Goal: Task Accomplishment & Management: Complete application form

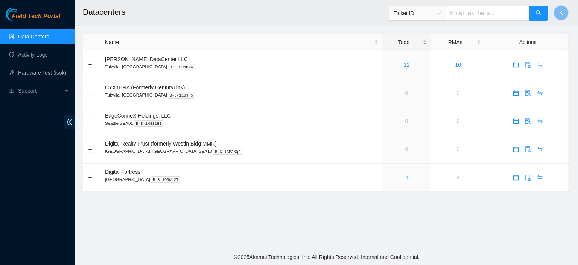
drag, startPoint x: 0, startPoint y: 0, endPoint x: 384, endPoint y: 243, distance: 454.5
click at [384, 243] on main "Datacenters Ticket ID K Name Todo RMAs Actions Sabey DataCenter LLC Tukwila, WA…" at bounding box center [326, 124] width 503 height 249
click at [404, 178] on link "-1" at bounding box center [406, 177] width 5 height 6
click at [33, 52] on link "Activity Logs" at bounding box center [33, 55] width 30 height 6
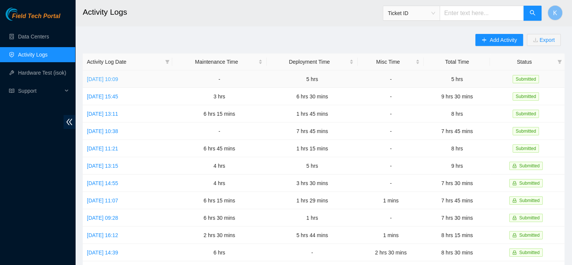
click at [117, 81] on link "Wed, 27 Aug 2025 10:09" at bounding box center [102, 79] width 31 height 6
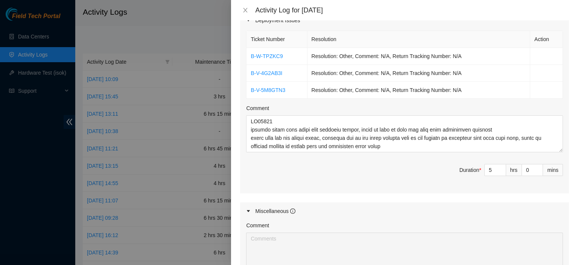
scroll to position [358, 0]
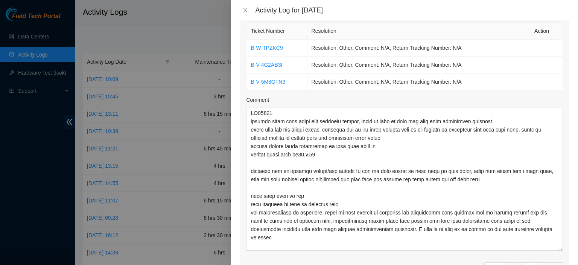
drag, startPoint x: 553, startPoint y: 128, endPoint x: 572, endPoint y: 234, distance: 108.1
click at [572, 234] on div "Note: This activity log is for informational purposes only. You will not be pai…" at bounding box center [404, 142] width 347 height 244
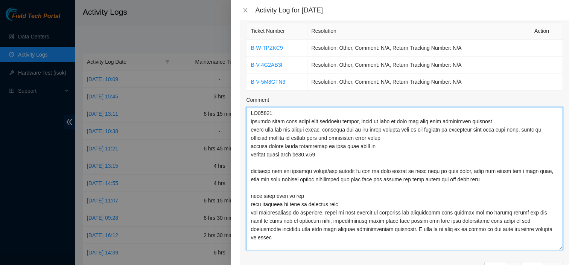
drag, startPoint x: 485, startPoint y: 170, endPoint x: 245, endPoint y: 156, distance: 239.7
click at [245, 156] on div "Ticket Number Resolution Action B-W-TPZKC9 Resolution: Other, Comment: N/A, Ret…" at bounding box center [404, 156] width 329 height 270
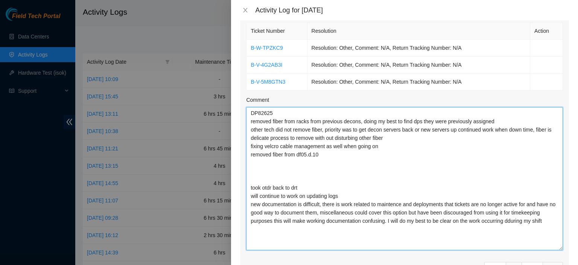
type textarea "DP82625 removed fiber from racks from previous decons, doing my best to find dp…"
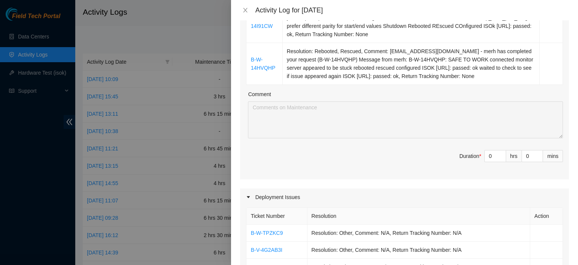
scroll to position [170, 0]
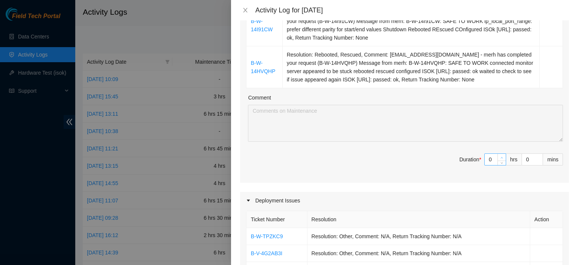
type input "1"
type input "6"
click at [499, 154] on span "Increase Value" at bounding box center [501, 157] width 8 height 7
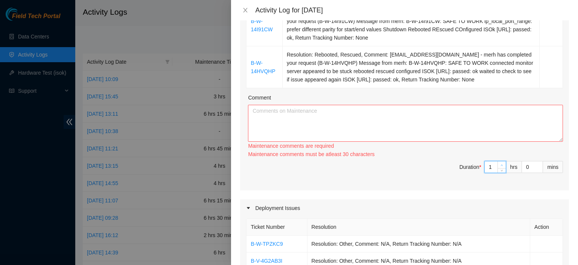
type input "2"
type input "7"
click at [500, 164] on icon "up" at bounding box center [501, 165] width 3 height 3
type input "3"
type input "8"
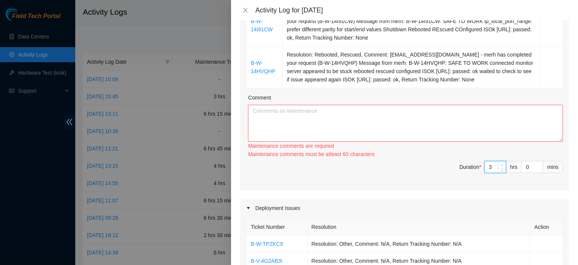
click at [500, 164] on icon "up" at bounding box center [501, 165] width 3 height 3
click at [445, 106] on textarea "Comment" at bounding box center [405, 123] width 315 height 37
paste textarea "recorded sns and emailed miguel/sts america to see if they should be sent back …"
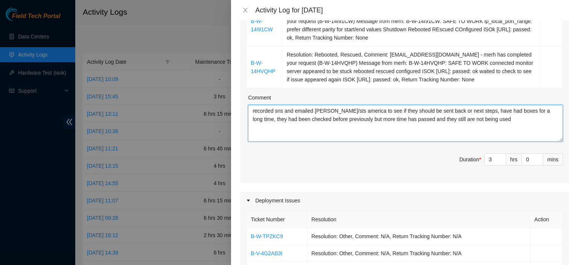
type textarea "recorded sns and emailed miguel/sts america to see if they should be sent back …"
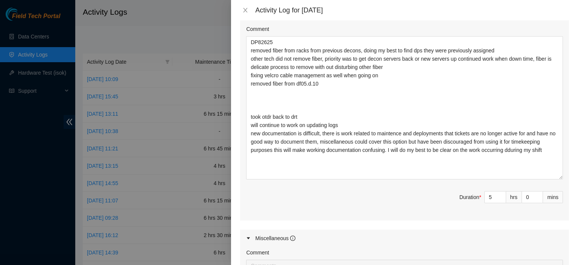
scroll to position [433, 0]
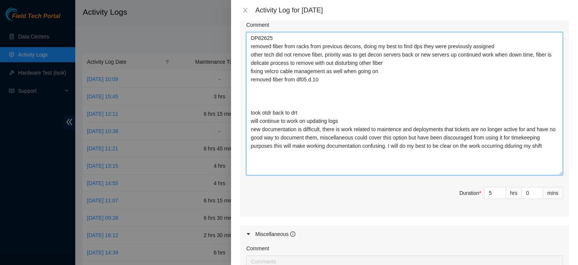
drag, startPoint x: 249, startPoint y: 101, endPoint x: 303, endPoint y: 103, distance: 53.9
click at [303, 103] on textarea "DP82625 removed fiber from racks from previous decons, doing my best to find dp…" at bounding box center [404, 103] width 317 height 143
type textarea "DP82625 removed fiber from racks from previous decons, doing my best to find dp…"
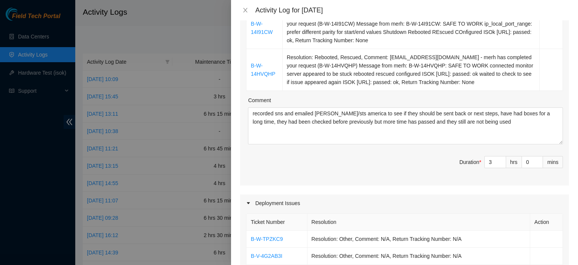
scroll to position [166, 0]
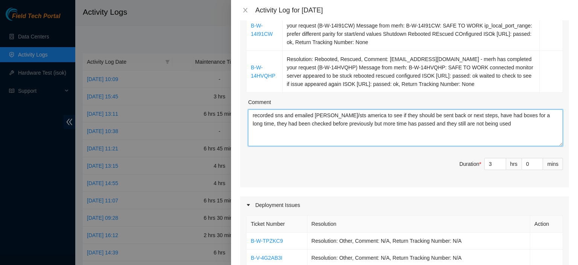
click at [506, 122] on textarea "recorded sns and emailed miguel/sts america to see if they should be sent back …" at bounding box center [405, 127] width 315 height 37
paste textarea "took otdr back to drt"
type textarea "recorded sns and emailed miguel/sts america to see if they should be sent back …"
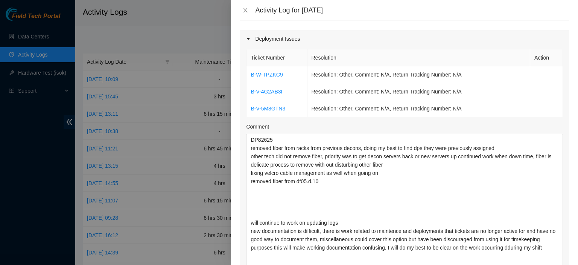
scroll to position [410, 0]
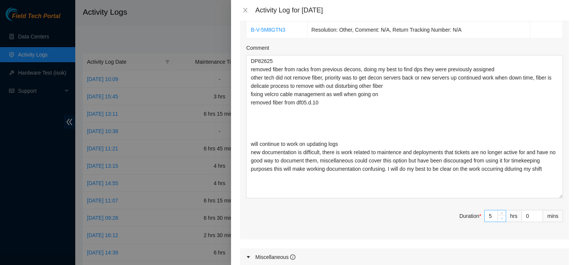
type input "4"
type input "7"
click at [500, 217] on icon "down" at bounding box center [501, 218] width 3 height 3
type input "1"
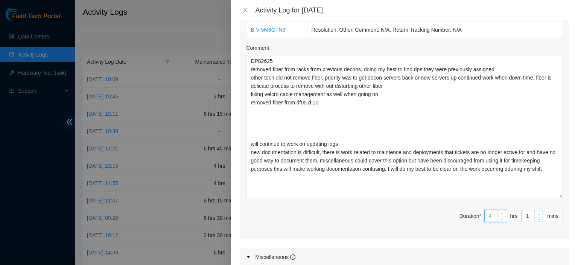
click at [538, 213] on icon "up" at bounding box center [539, 214] width 3 height 3
type input "2"
click at [538, 213] on icon "up" at bounding box center [539, 214] width 3 height 3
type input "3"
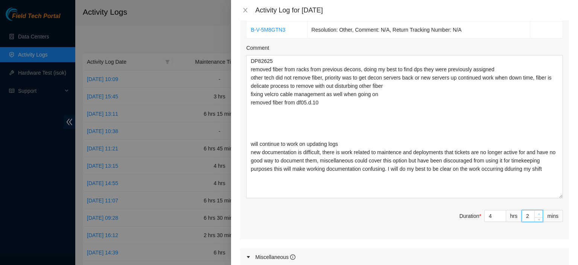
type input "3"
click at [538, 213] on icon "up" at bounding box center [539, 214] width 3 height 3
type input "4"
click at [538, 213] on icon "up" at bounding box center [539, 214] width 3 height 3
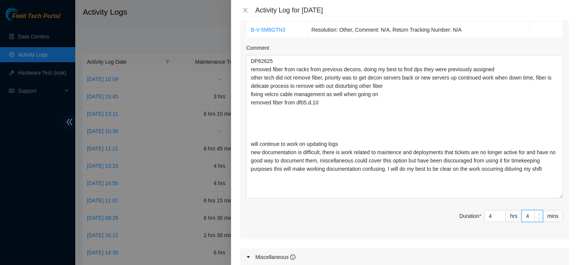
type input "5"
click at [538, 213] on icon "up" at bounding box center [539, 214] width 3 height 3
type input "6"
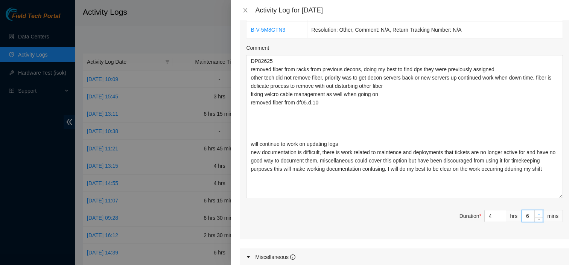
click at [538, 213] on icon "up" at bounding box center [539, 214] width 3 height 3
type input "7"
click at [538, 213] on icon "up" at bounding box center [539, 214] width 3 height 3
type input "8"
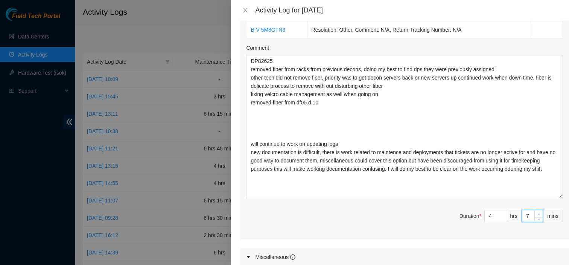
type input "8"
click at [538, 213] on icon "up" at bounding box center [539, 214] width 3 height 3
type input "9"
click at [538, 213] on icon "up" at bounding box center [539, 214] width 3 height 3
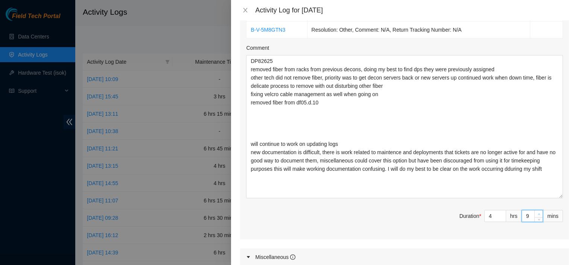
type input "10"
click at [538, 213] on icon "up" at bounding box center [539, 214] width 3 height 3
type input "11"
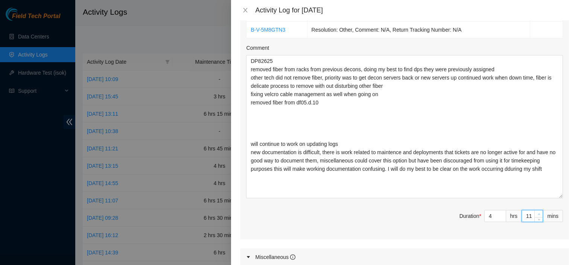
click at [538, 213] on icon "up" at bounding box center [539, 214] width 3 height 3
type input "12"
click at [538, 213] on icon "up" at bounding box center [539, 214] width 3 height 3
type input "13"
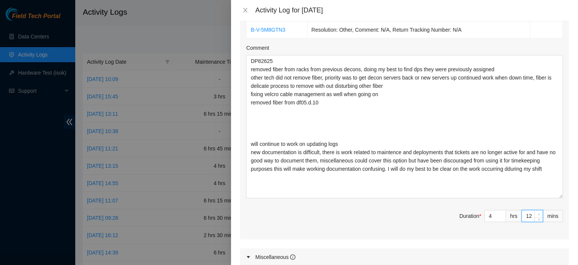
type input "13"
click at [538, 213] on icon "up" at bounding box center [539, 214] width 3 height 3
type input "14"
click at [538, 213] on icon "up" at bounding box center [539, 214] width 3 height 3
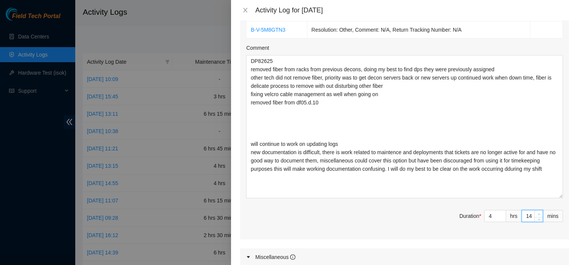
type input "15"
click at [538, 213] on icon "up" at bounding box center [539, 214] width 3 height 3
type input "16"
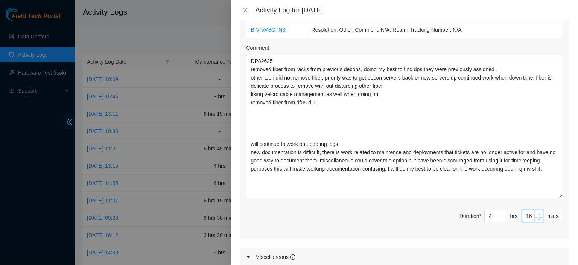
click at [538, 213] on icon "up" at bounding box center [539, 214] width 3 height 3
type input "17"
click at [538, 213] on icon "up" at bounding box center [539, 214] width 3 height 3
type input "18"
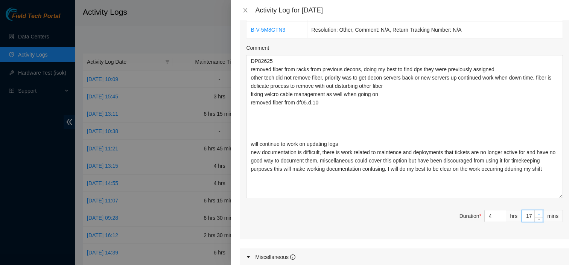
type input "18"
click at [538, 213] on icon "up" at bounding box center [539, 214] width 3 height 3
type input "19"
click at [538, 213] on icon "up" at bounding box center [539, 214] width 3 height 3
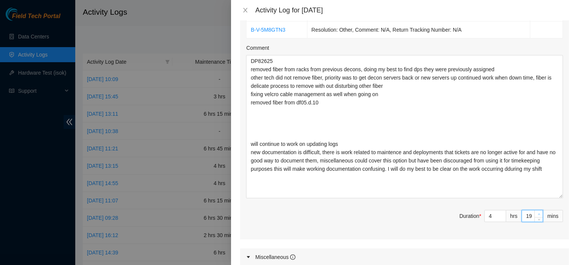
type input "20"
click at [538, 213] on icon "up" at bounding box center [539, 214] width 3 height 3
type input "21"
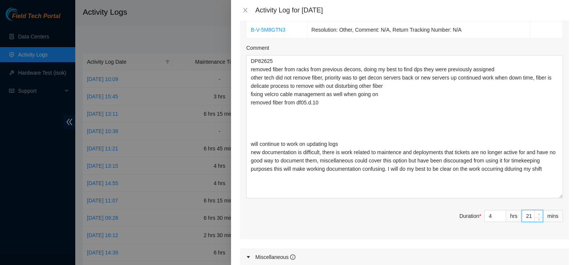
click at [538, 213] on icon "up" at bounding box center [539, 214] width 3 height 3
type input "22"
click at [538, 213] on icon "up" at bounding box center [539, 214] width 3 height 3
type input "23"
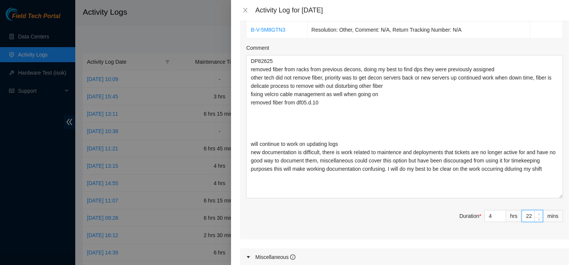
type input "23"
click at [538, 213] on icon "up" at bounding box center [539, 214] width 3 height 3
type input "24"
click at [538, 213] on icon "up" at bounding box center [539, 214] width 3 height 3
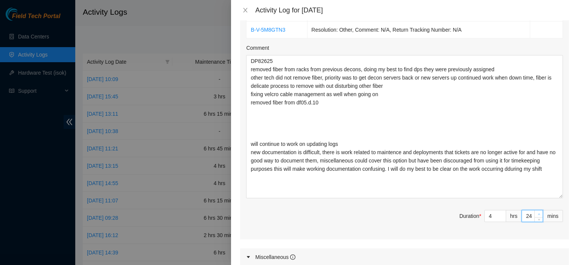
type input "25"
click at [538, 213] on icon "up" at bounding box center [539, 214] width 3 height 3
type input "26"
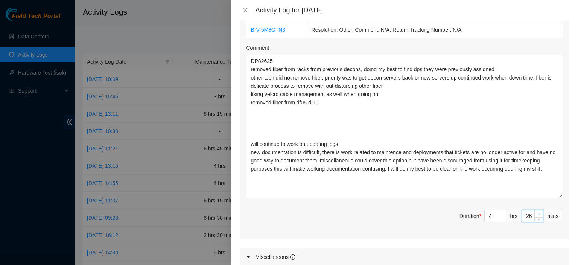
click at [538, 213] on icon "up" at bounding box center [539, 214] width 3 height 3
type input "27"
click at [538, 213] on icon "up" at bounding box center [539, 214] width 3 height 3
type input "28"
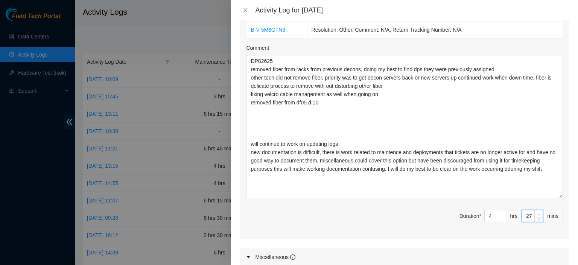
type input "28"
click at [538, 213] on icon "up" at bounding box center [539, 214] width 3 height 3
type input "29"
click at [538, 213] on icon "up" at bounding box center [539, 214] width 3 height 3
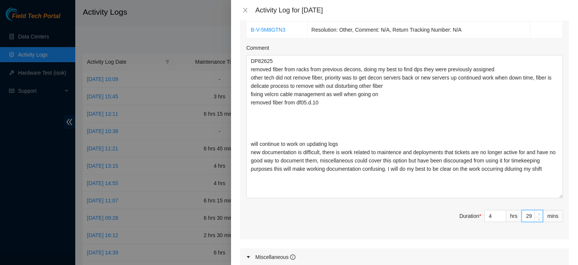
type input "30"
click at [538, 213] on icon "up" at bounding box center [539, 214] width 3 height 3
type input "31"
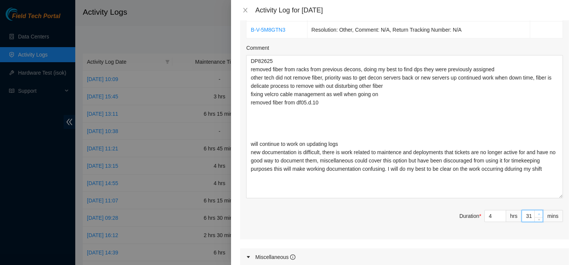
click at [538, 213] on icon "up" at bounding box center [539, 214] width 3 height 3
type input "32"
click at [538, 213] on icon "up" at bounding box center [539, 214] width 3 height 3
type input "33"
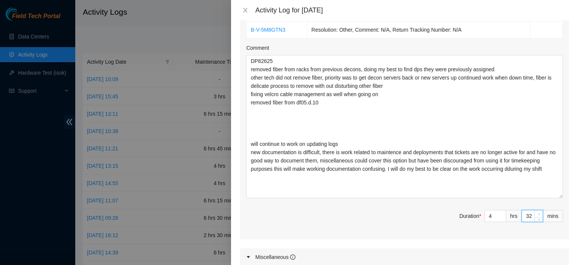
type input "33"
click at [538, 213] on icon "up" at bounding box center [539, 214] width 3 height 3
type input "34"
click at [538, 213] on icon "up" at bounding box center [539, 214] width 3 height 3
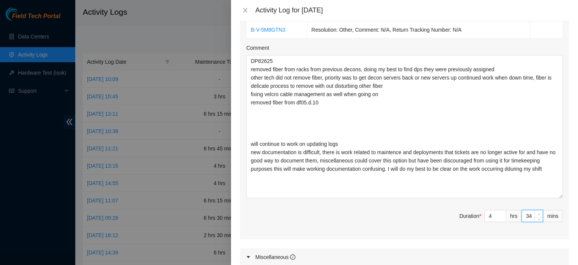
type input "35"
click at [538, 213] on icon "up" at bounding box center [539, 214] width 3 height 3
type input "36"
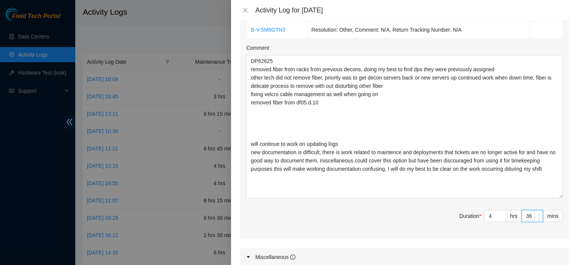
click at [538, 213] on icon "up" at bounding box center [539, 214] width 3 height 3
type input "37"
click at [538, 213] on icon "up" at bounding box center [539, 214] width 3 height 3
type input "38"
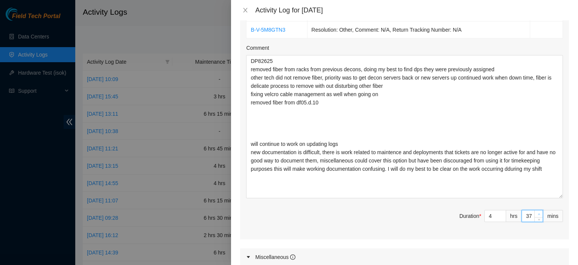
type input "38"
click at [538, 213] on icon "up" at bounding box center [539, 214] width 3 height 3
type input "39"
click at [538, 213] on icon "up" at bounding box center [539, 214] width 3 height 3
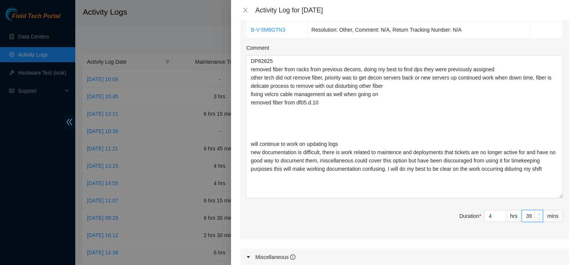
type input "40"
click at [538, 213] on icon "up" at bounding box center [539, 214] width 3 height 3
type input "41"
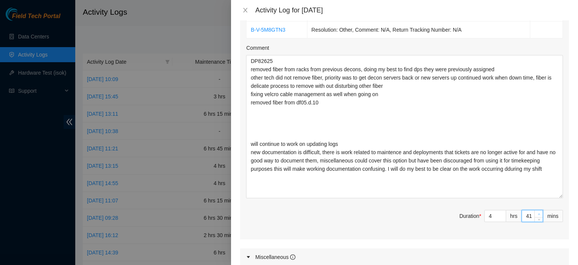
click at [538, 213] on icon "up" at bounding box center [539, 214] width 3 height 3
type input "42"
click at [538, 213] on icon "up" at bounding box center [539, 214] width 3 height 3
type input "43"
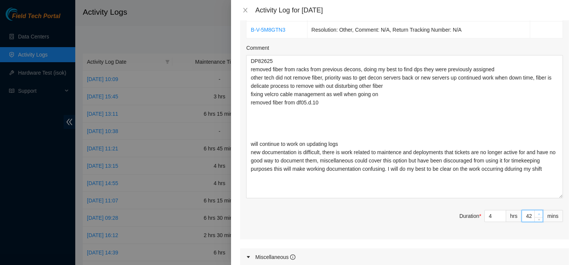
type input "43"
click at [538, 213] on icon "up" at bounding box center [539, 214] width 3 height 3
type input "44"
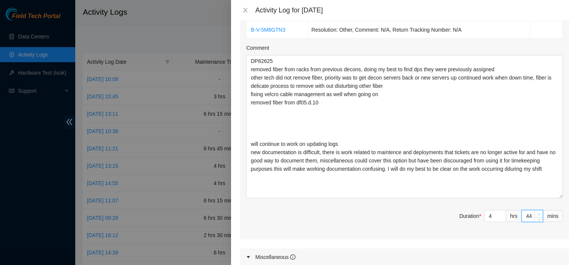
type input "45"
click at [538, 213] on icon "up" at bounding box center [539, 214] width 3 height 3
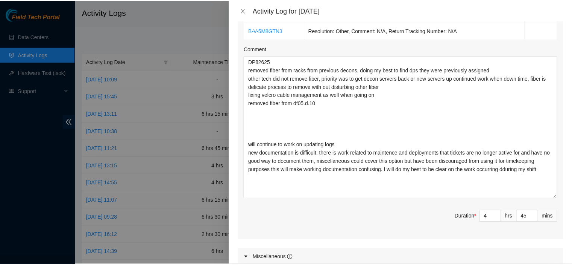
scroll to position [568, 0]
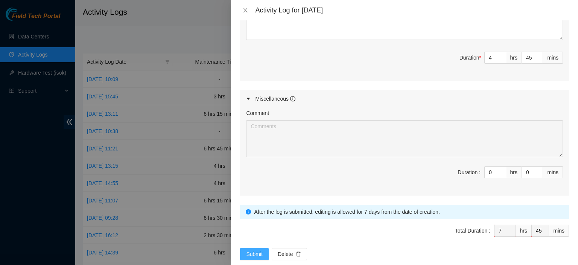
click at [251, 249] on span "Submit" at bounding box center [254, 253] width 17 height 8
